Goal: Transaction & Acquisition: Obtain resource

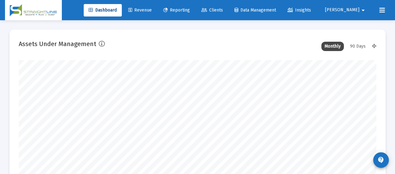
scroll to position [125, 192]
type input "[DATE]"
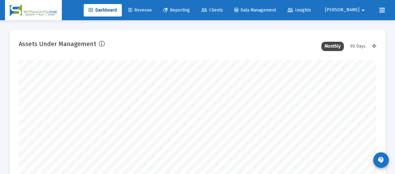
click at [190, 11] on span "Reporting" at bounding box center [176, 9] width 27 height 5
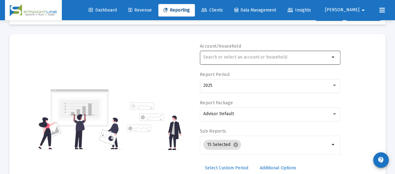
scroll to position [31, 0]
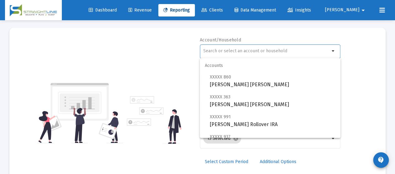
click at [245, 50] on input "text" at bounding box center [266, 51] width 126 height 5
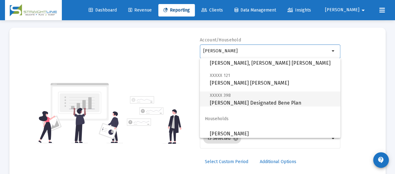
scroll to position [40, 0]
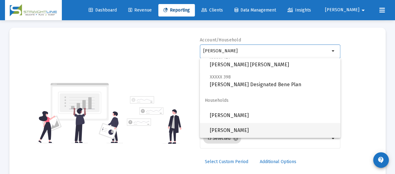
click at [254, 117] on span "[PERSON_NAME]" at bounding box center [272, 115] width 125 height 15
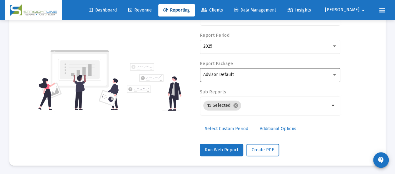
click at [238, 77] on div "Advisor Default" at bounding box center [270, 74] width 134 height 15
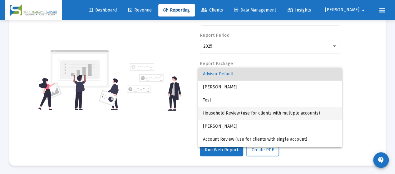
click at [280, 111] on span "Household Review (use for clients with multiple accounts)" at bounding box center [270, 113] width 134 height 13
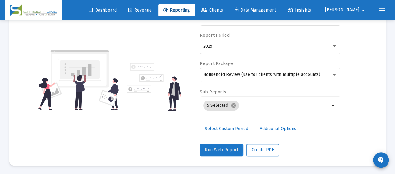
click at [215, 149] on span "Run Web Report" at bounding box center [221, 150] width 33 height 5
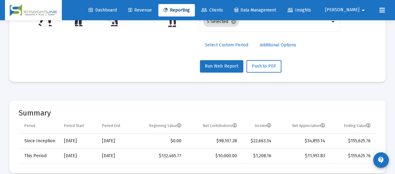
scroll to position [127, 0]
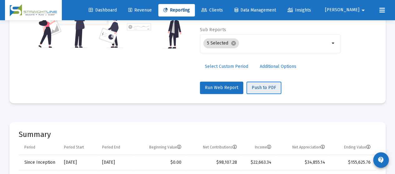
click at [261, 87] on span "Push to PDF" at bounding box center [263, 87] width 24 height 5
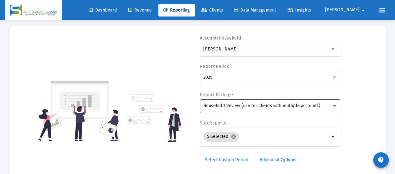
scroll to position [2, 0]
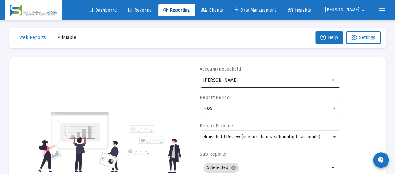
click at [293, 76] on div "[PERSON_NAME]" at bounding box center [266, 80] width 126 height 15
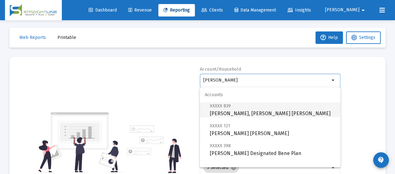
click at [279, 108] on span "XXXXX 839 [PERSON_NAME], [PERSON_NAME] [PERSON_NAME]" at bounding box center [272, 109] width 125 height 15
type input "[PERSON_NAME], [PERSON_NAME] [PERSON_NAME]"
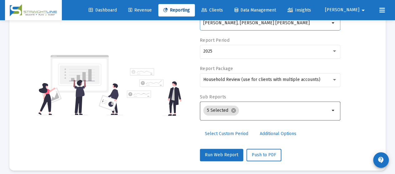
scroll to position [64, 0]
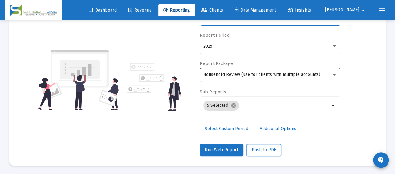
click at [277, 74] on span "Household Review (use for clients with multiple accounts)" at bounding box center [261, 74] width 117 height 5
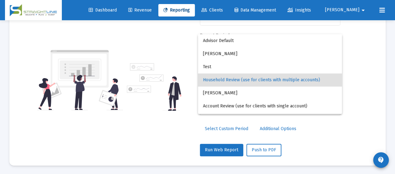
scroll to position [6, 0]
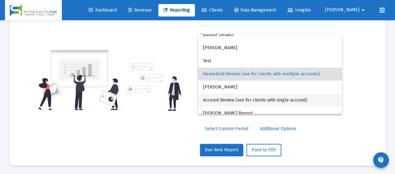
click at [260, 97] on span "Account Review (use for clients with single account)" at bounding box center [270, 100] width 134 height 13
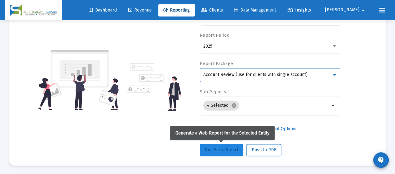
click at [225, 148] on span "Run Web Report" at bounding box center [221, 150] width 33 height 5
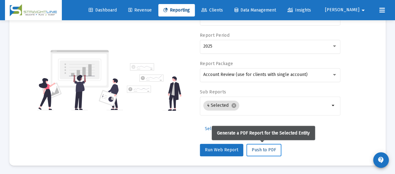
click at [260, 150] on span "Push to PDF" at bounding box center [263, 150] width 24 height 5
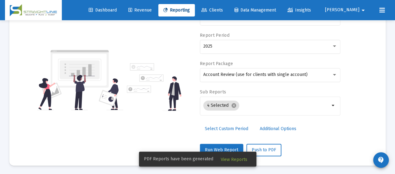
click at [235, 160] on span "View Reports" at bounding box center [234, 159] width 27 height 5
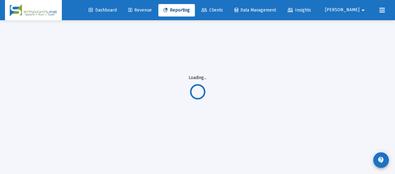
scroll to position [20, 0]
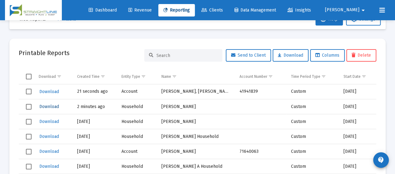
click at [52, 105] on span "Download" at bounding box center [49, 106] width 20 height 5
click at [46, 89] on span "Download" at bounding box center [49, 91] width 20 height 5
